Goal: Information Seeking & Learning: Understand process/instructions

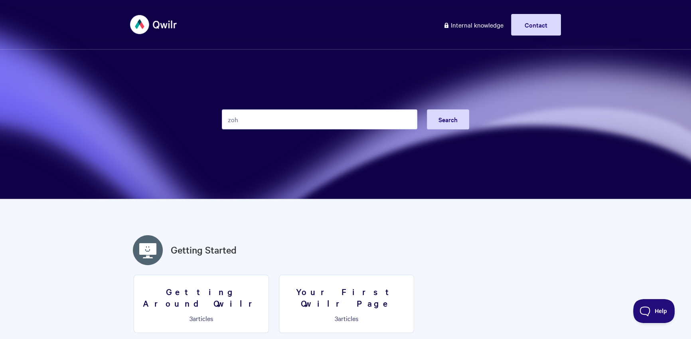
type input "zoho"
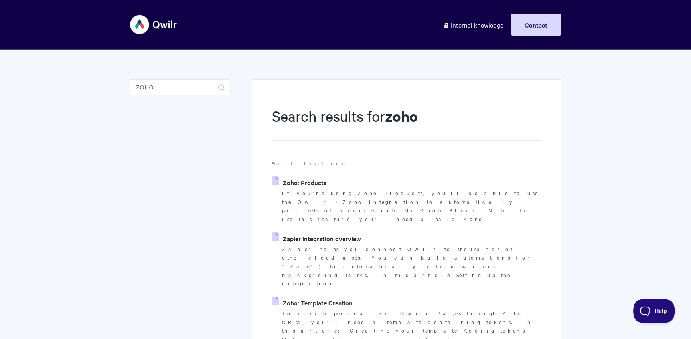
click at [321, 232] on link "Zapier integration overview" at bounding box center [317, 238] width 89 height 12
